Goal: Task Accomplishment & Management: Manage account settings

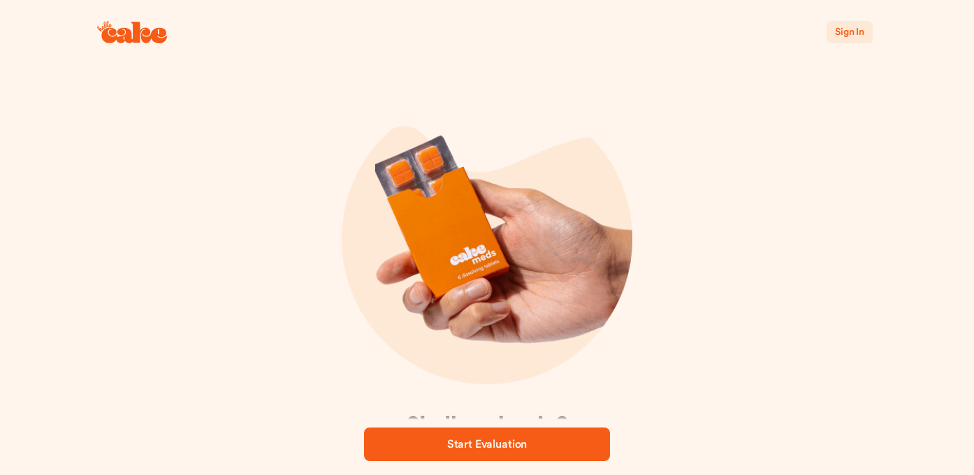
click at [853, 33] on span "Sign In" at bounding box center [849, 32] width 29 height 10
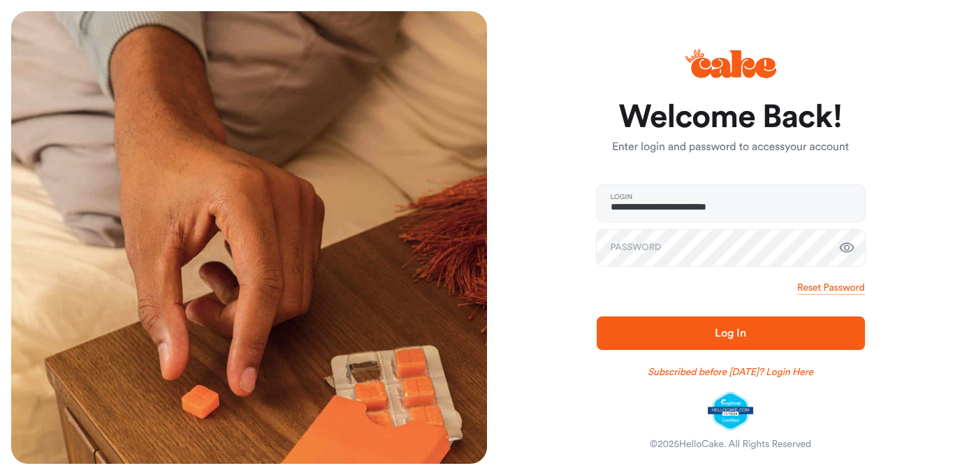
type input "**********"
click at [730, 333] on button "Log In" at bounding box center [731, 334] width 268 height 34
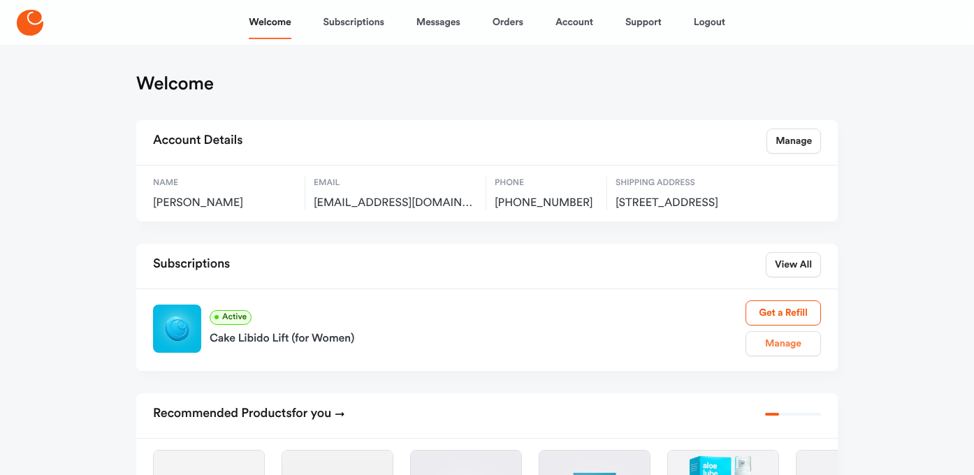
click at [780, 356] on link "Manage" at bounding box center [783, 343] width 75 height 25
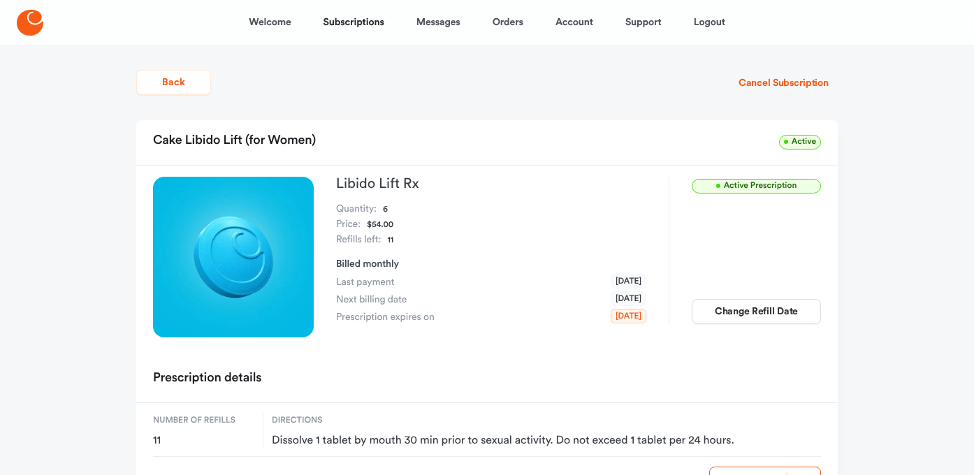
scroll to position [7, 0]
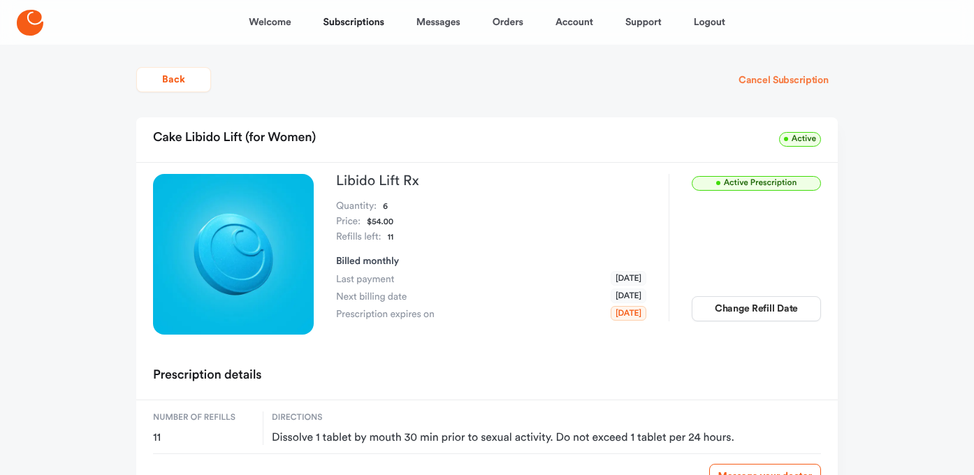
click at [773, 81] on button "Cancel Subscription" at bounding box center [784, 80] width 108 height 25
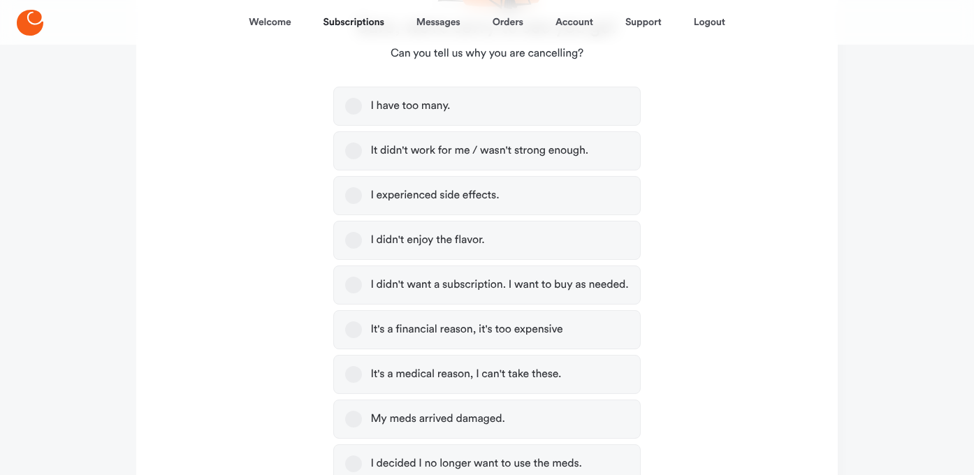
scroll to position [254, 0]
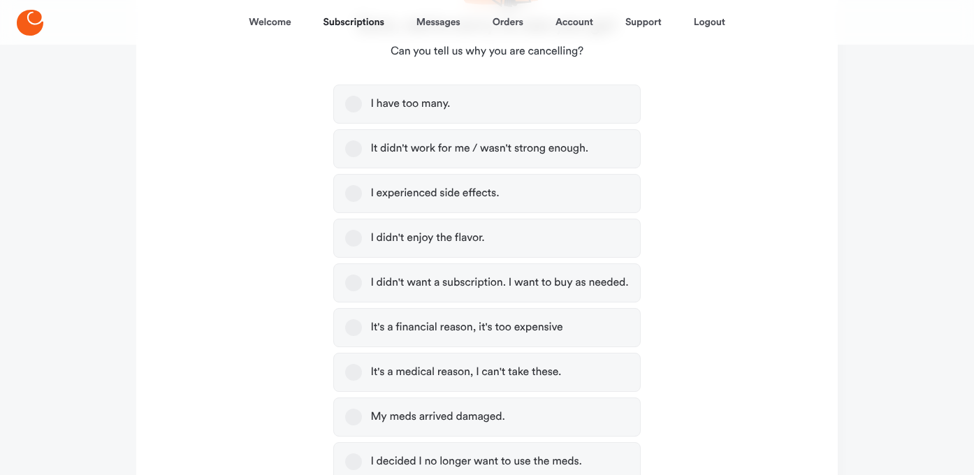
click at [504, 324] on div "It's a financial reason, it's too expensive" at bounding box center [466, 328] width 192 height 14
click at [362, 324] on button "It's a financial reason, it's too expensive" at bounding box center [353, 327] width 17 height 17
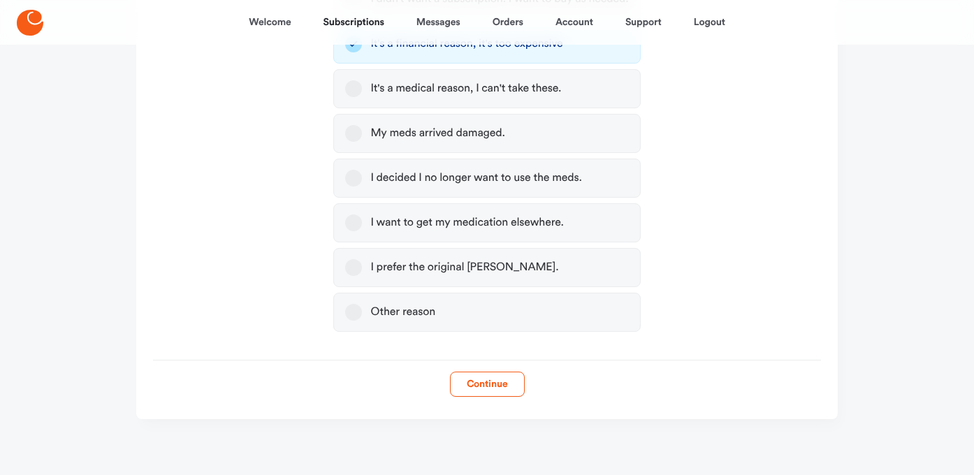
scroll to position [537, 0]
click at [495, 382] on button "Continue" at bounding box center [487, 384] width 75 height 25
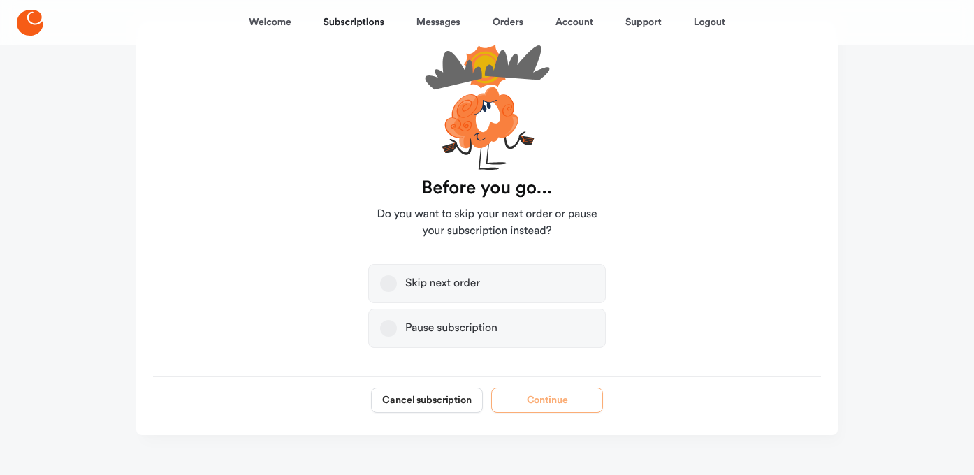
scroll to position [107, 0]
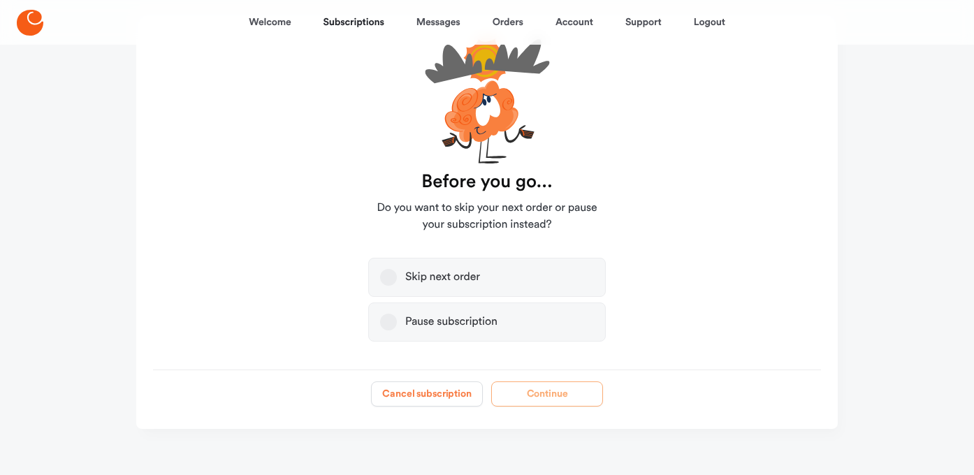
click at [443, 394] on button "Cancel subscription" at bounding box center [427, 394] width 112 height 25
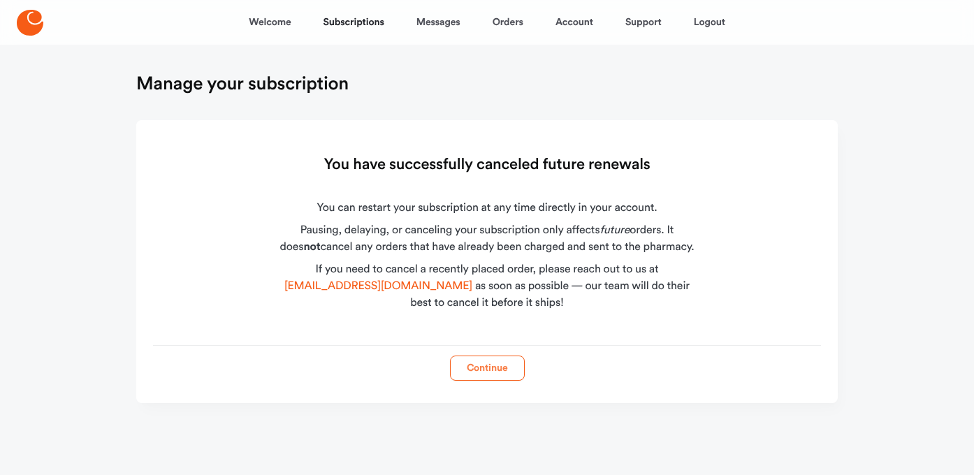
click at [499, 363] on button "Continue" at bounding box center [487, 368] width 75 height 25
